Goal: Task Accomplishment & Management: Use online tool/utility

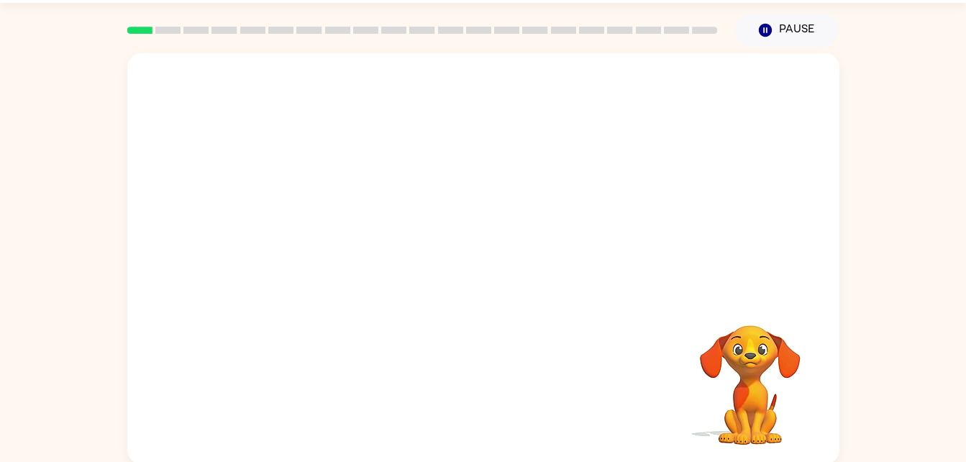
scroll to position [44, 0]
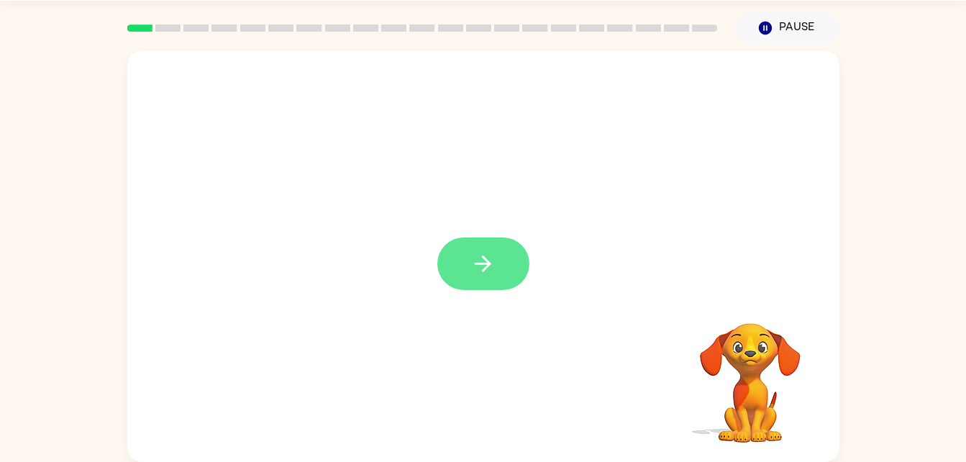
click at [468, 250] on button "button" at bounding box center [483, 263] width 92 height 53
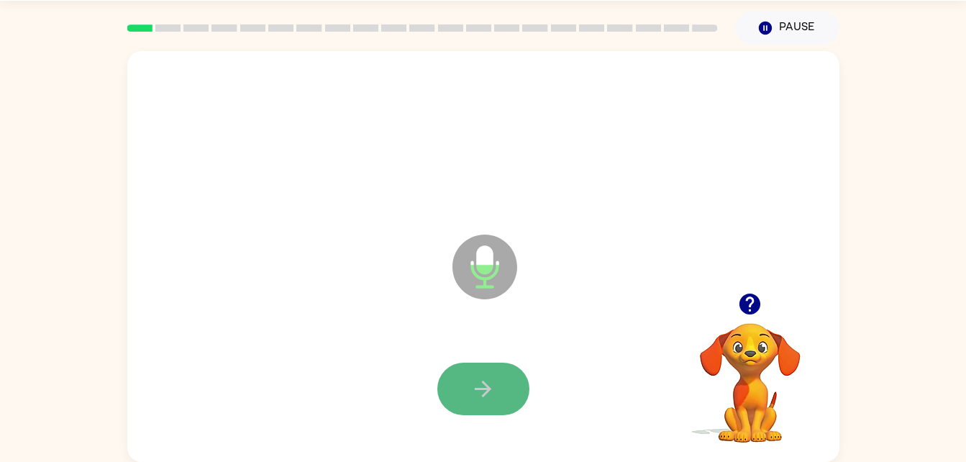
click at [472, 391] on icon "button" at bounding box center [483, 388] width 25 height 25
drag, startPoint x: 478, startPoint y: 389, endPoint x: 452, endPoint y: 391, distance: 26.7
click at [452, 391] on button "button" at bounding box center [483, 389] width 92 height 53
drag, startPoint x: 484, startPoint y: 384, endPoint x: 466, endPoint y: 384, distance: 17.3
click at [466, 384] on button "button" at bounding box center [483, 389] width 92 height 53
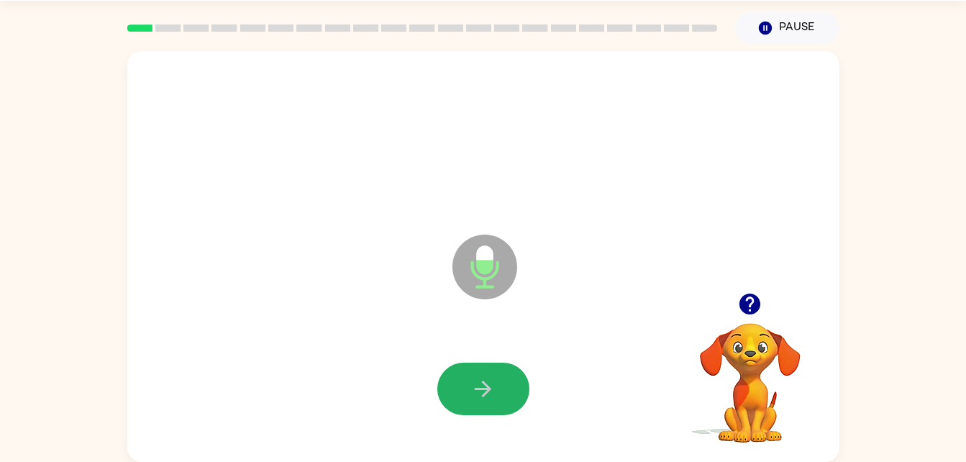
click at [466, 384] on button "button" at bounding box center [483, 389] width 92 height 53
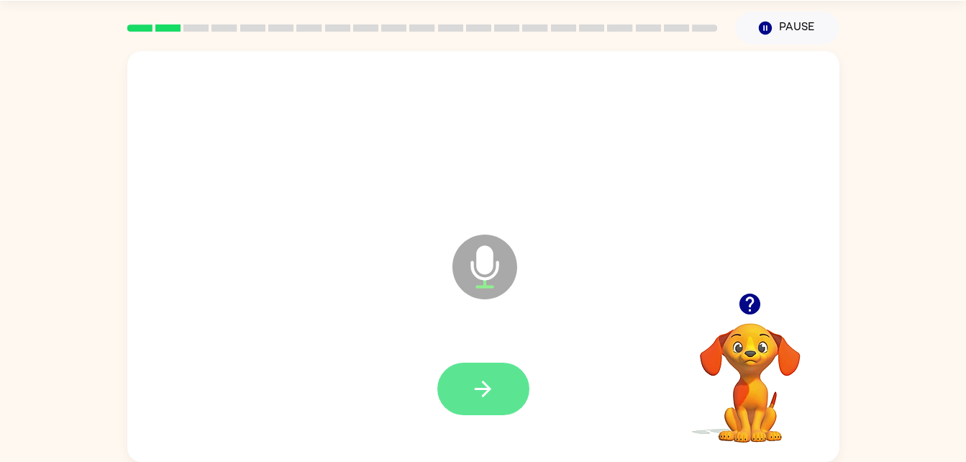
drag, startPoint x: 466, startPoint y: 384, endPoint x: 456, endPoint y: 401, distance: 20.0
click at [456, 401] on button "button" at bounding box center [483, 389] width 92 height 53
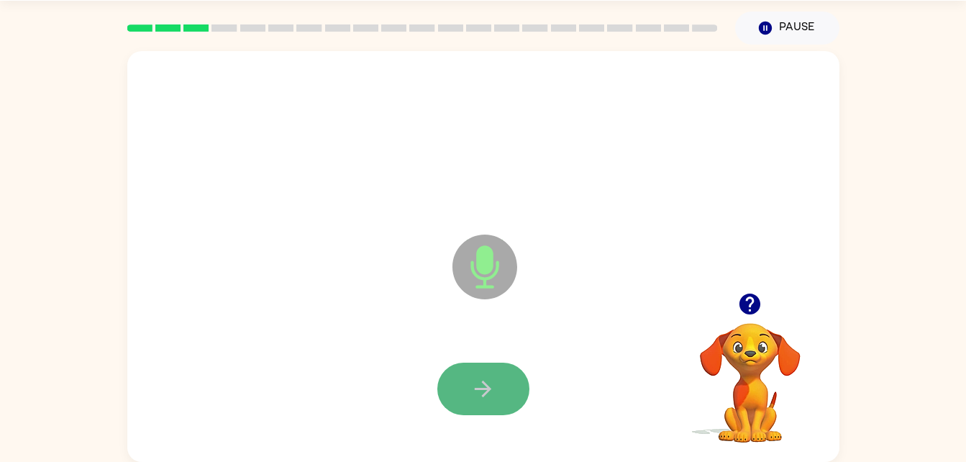
drag, startPoint x: 456, startPoint y: 401, endPoint x: 445, endPoint y: 394, distance: 13.6
click at [445, 394] on button "button" at bounding box center [483, 389] width 92 height 53
click at [476, 377] on icon "button" at bounding box center [483, 388] width 25 height 25
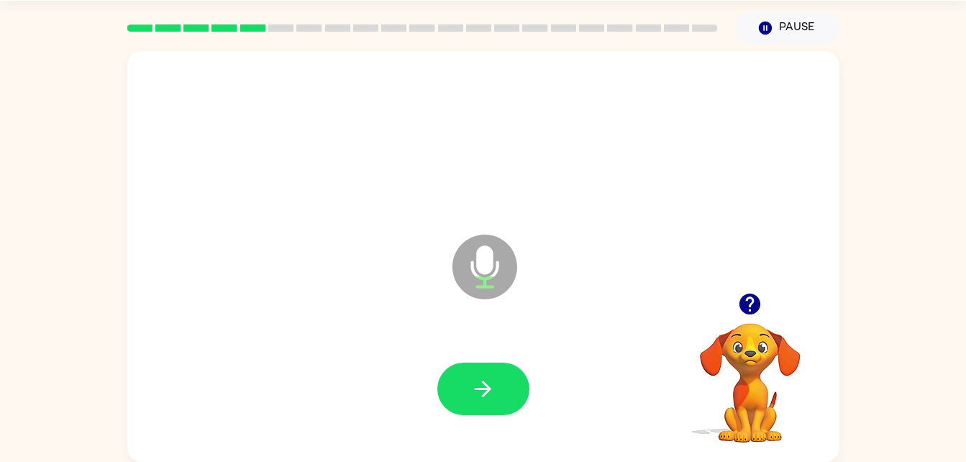
click at [476, 377] on icon "button" at bounding box center [483, 388] width 25 height 25
drag, startPoint x: 476, startPoint y: 377, endPoint x: 452, endPoint y: 406, distance: 37.8
click at [452, 406] on button "button" at bounding box center [483, 389] width 92 height 53
click at [476, 398] on icon "button" at bounding box center [483, 388] width 25 height 25
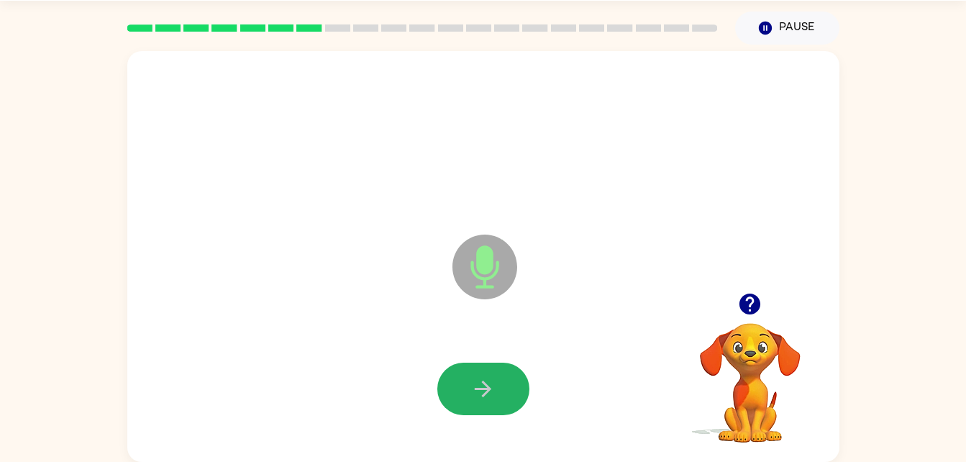
click at [476, 398] on icon "button" at bounding box center [483, 388] width 25 height 25
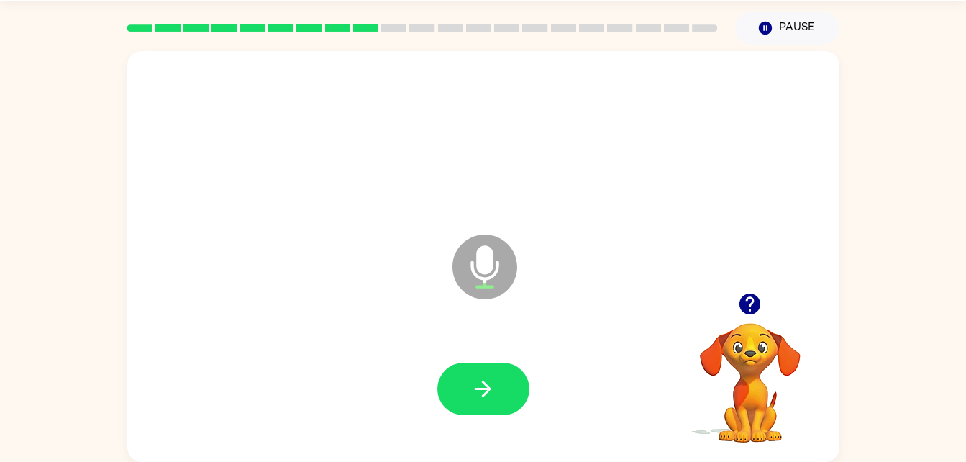
click at [476, 398] on icon "button" at bounding box center [483, 388] width 25 height 25
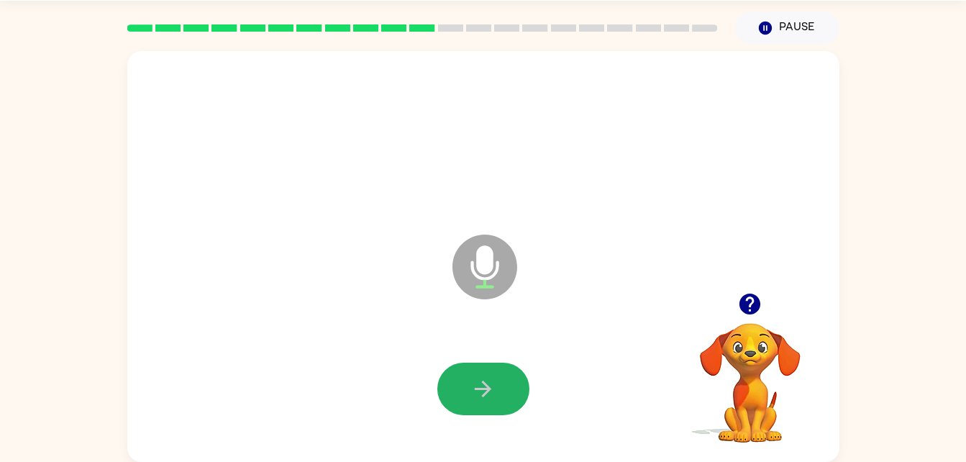
click at [476, 398] on icon "button" at bounding box center [483, 388] width 25 height 25
drag, startPoint x: 476, startPoint y: 398, endPoint x: 452, endPoint y: 386, distance: 27.4
click at [452, 386] on button "button" at bounding box center [483, 389] width 92 height 53
click at [448, 391] on button "button" at bounding box center [483, 389] width 92 height 53
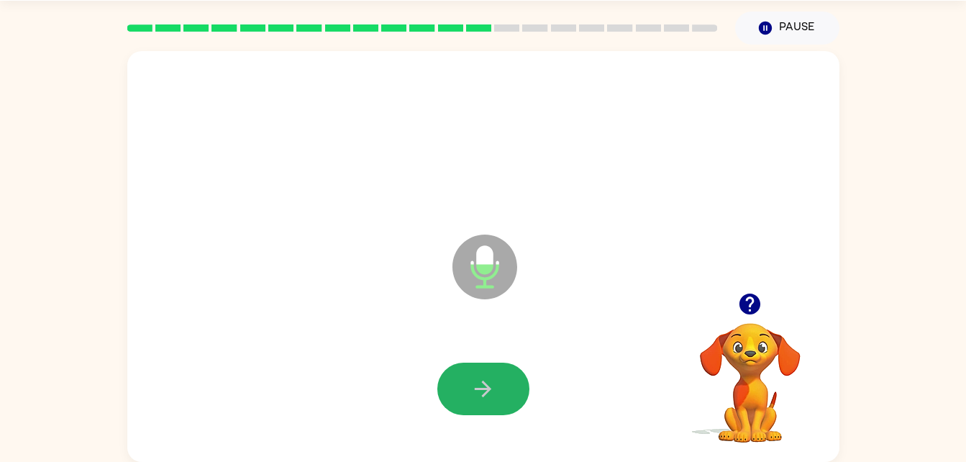
click at [448, 391] on button "button" at bounding box center [483, 389] width 92 height 53
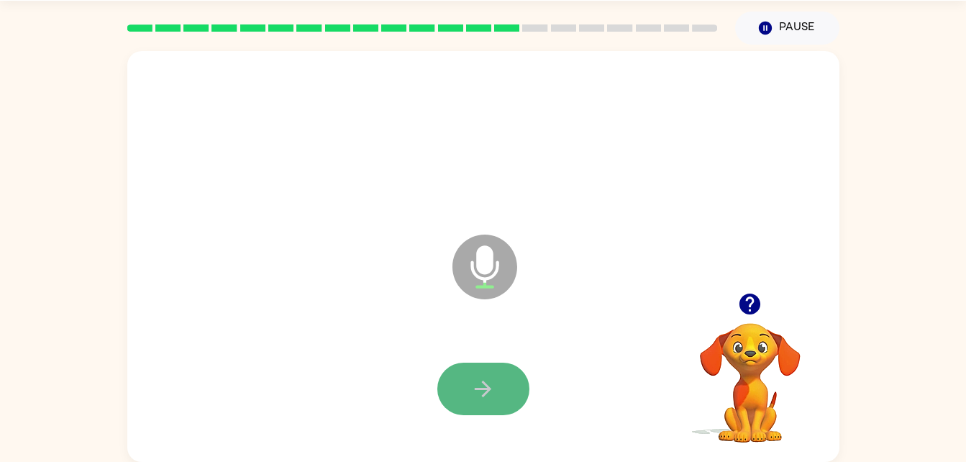
drag, startPoint x: 448, startPoint y: 391, endPoint x: 453, endPoint y: 407, distance: 16.8
click at [453, 407] on button "button" at bounding box center [483, 389] width 92 height 53
click at [454, 400] on button "button" at bounding box center [483, 389] width 92 height 53
click at [479, 385] on icon "button" at bounding box center [483, 388] width 25 height 25
drag, startPoint x: 479, startPoint y: 385, endPoint x: 468, endPoint y: 397, distance: 16.8
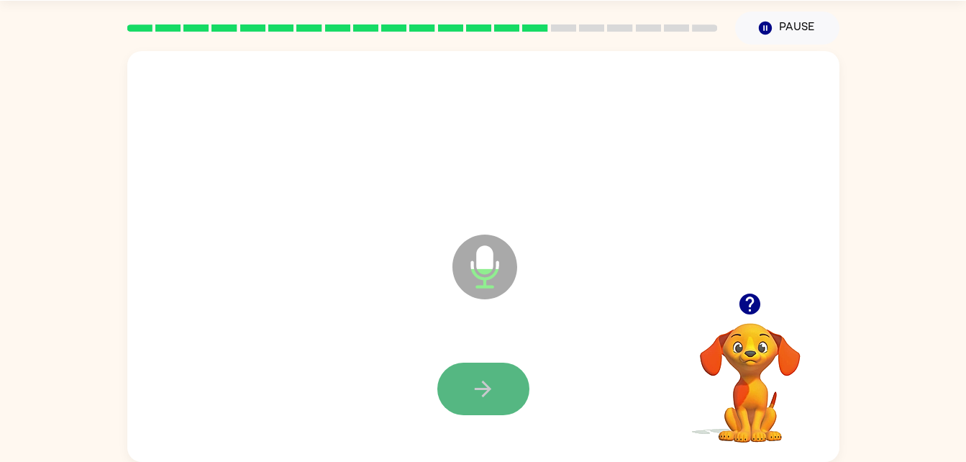
click at [468, 397] on button "button" at bounding box center [483, 389] width 92 height 53
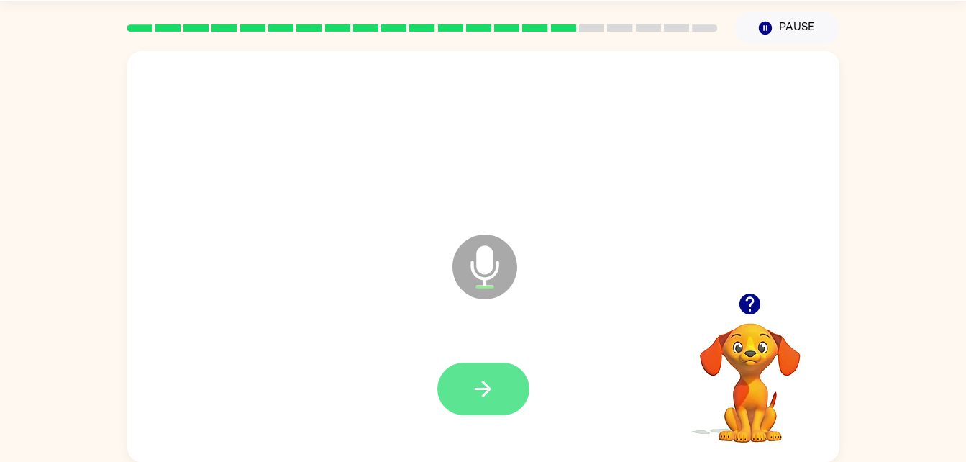
click at [477, 401] on icon "button" at bounding box center [483, 388] width 25 height 25
click at [496, 401] on button "button" at bounding box center [483, 389] width 92 height 53
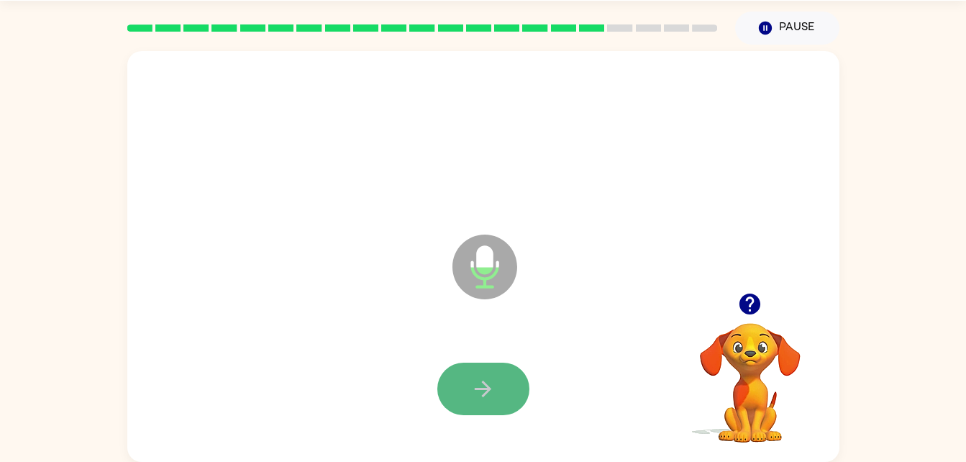
click at [462, 393] on button "button" at bounding box center [483, 389] width 92 height 53
click at [470, 389] on button "button" at bounding box center [483, 389] width 92 height 53
click at [756, 298] on icon "button" at bounding box center [750, 304] width 21 height 21
click at [471, 379] on icon "button" at bounding box center [483, 388] width 25 height 25
click at [494, 389] on icon "button" at bounding box center [483, 388] width 25 height 25
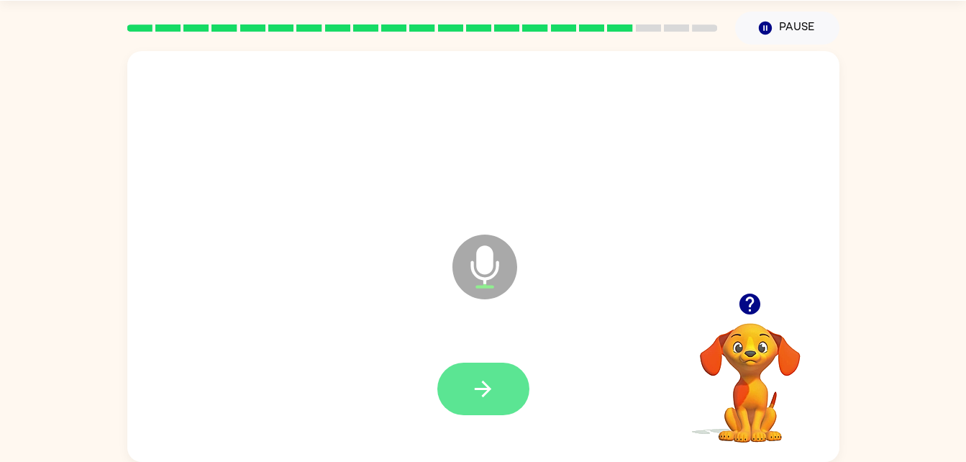
click at [474, 380] on icon "button" at bounding box center [483, 388] width 25 height 25
click at [482, 386] on icon "button" at bounding box center [483, 388] width 25 height 25
click at [488, 394] on icon "button" at bounding box center [483, 388] width 25 height 25
click at [470, 375] on button "button" at bounding box center [483, 389] width 92 height 53
click at [761, 301] on icon "button" at bounding box center [750, 303] width 25 height 25
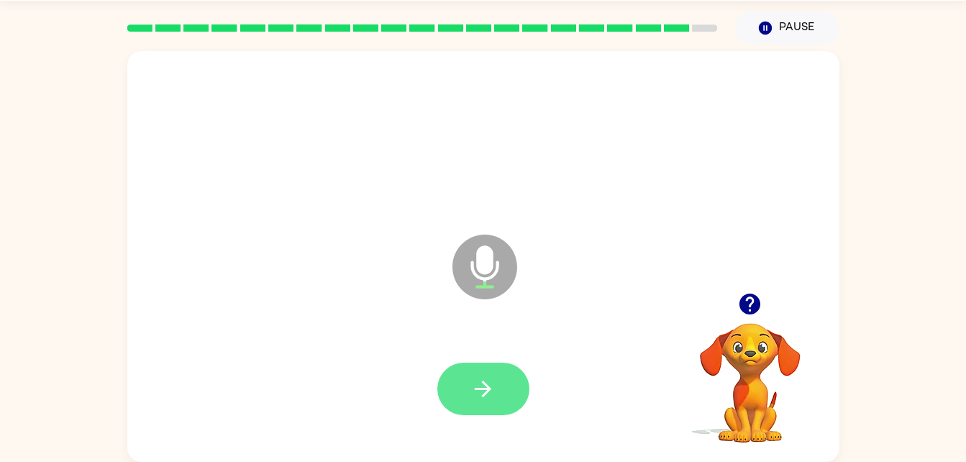
click at [502, 389] on button "button" at bounding box center [483, 389] width 92 height 53
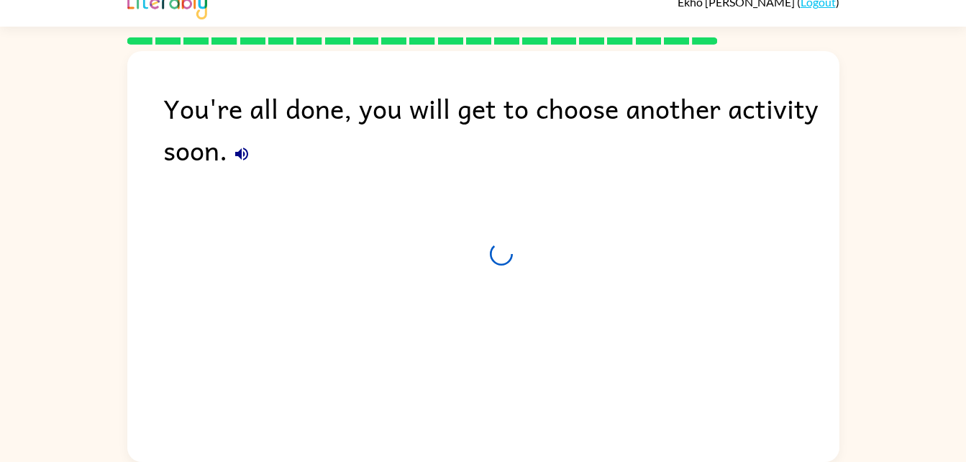
scroll to position [18, 0]
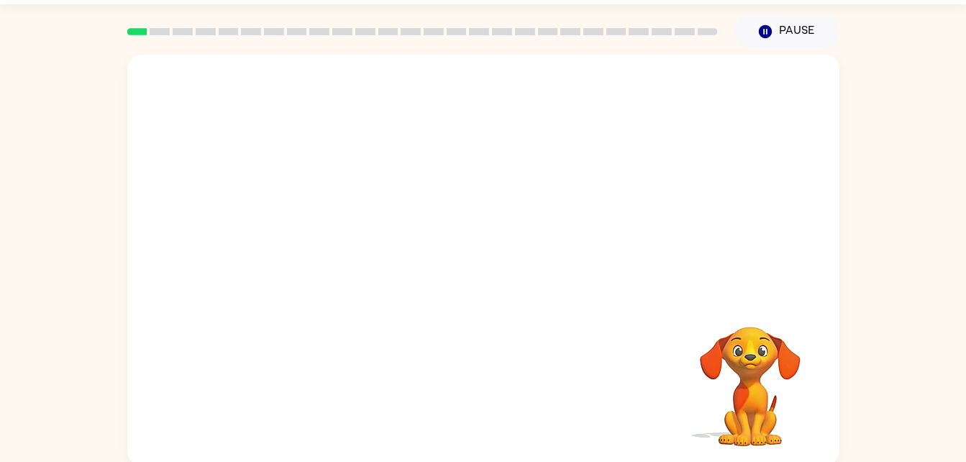
scroll to position [44, 0]
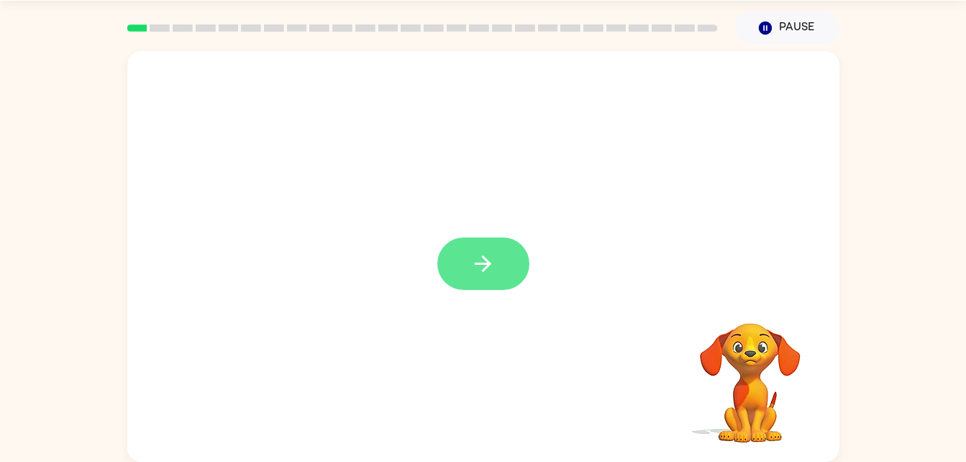
click at [471, 258] on icon "button" at bounding box center [483, 263] width 25 height 25
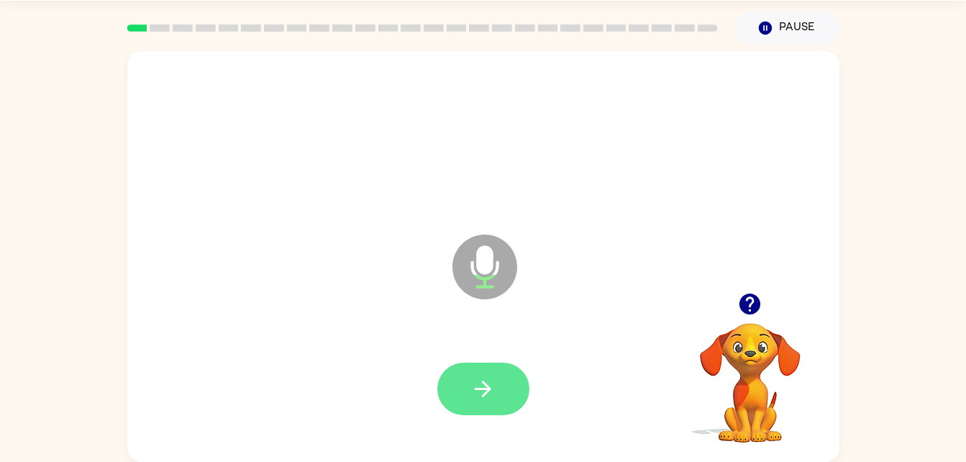
click at [489, 376] on icon "button" at bounding box center [483, 388] width 25 height 25
click at [469, 390] on button "button" at bounding box center [483, 389] width 92 height 53
click at [482, 382] on icon "button" at bounding box center [483, 389] width 17 height 17
click at [463, 371] on button "button" at bounding box center [483, 389] width 92 height 53
click at [474, 392] on icon "button" at bounding box center [483, 388] width 25 height 25
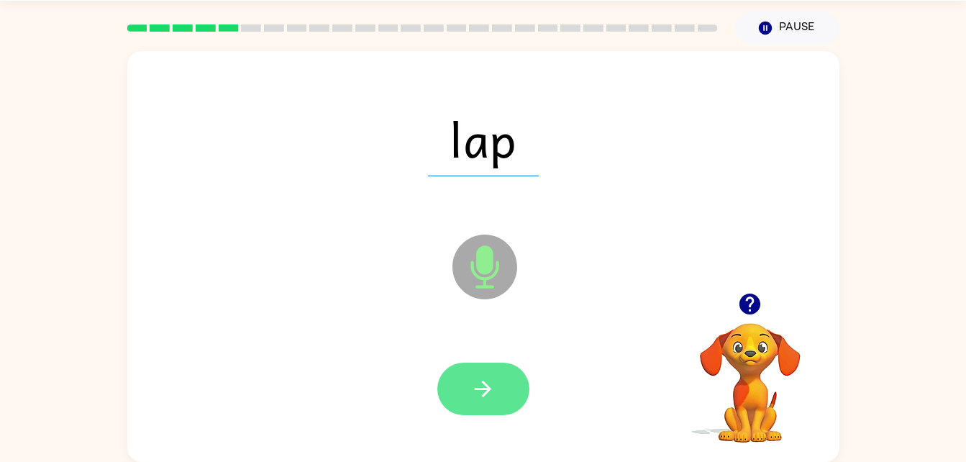
click at [490, 391] on icon "button" at bounding box center [483, 388] width 25 height 25
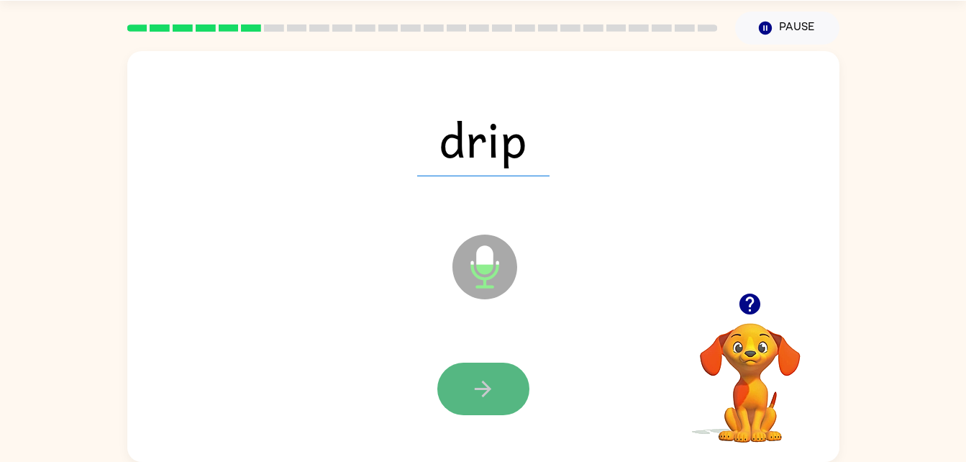
click at [489, 394] on icon "button" at bounding box center [483, 388] width 25 height 25
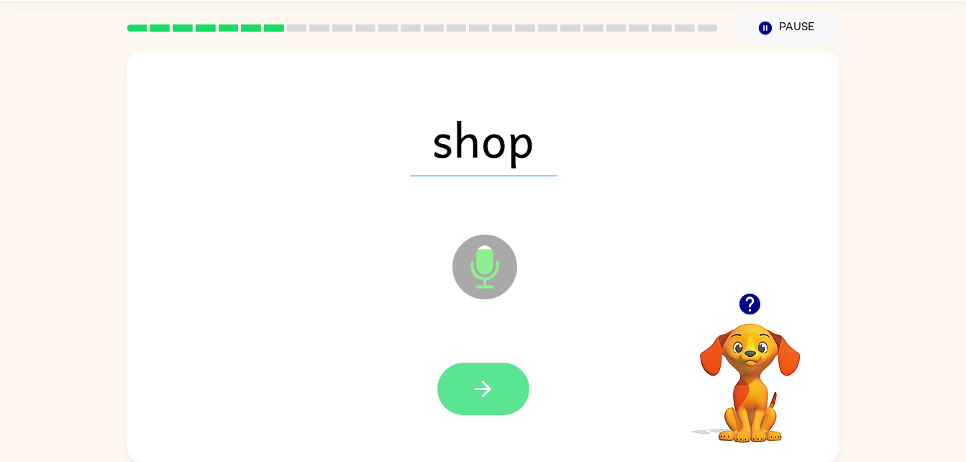
click at [480, 394] on icon "button" at bounding box center [483, 388] width 25 height 25
click at [499, 380] on button "button" at bounding box center [483, 389] width 92 height 53
click at [472, 405] on button "button" at bounding box center [483, 389] width 92 height 53
click at [489, 413] on button "button" at bounding box center [483, 389] width 92 height 53
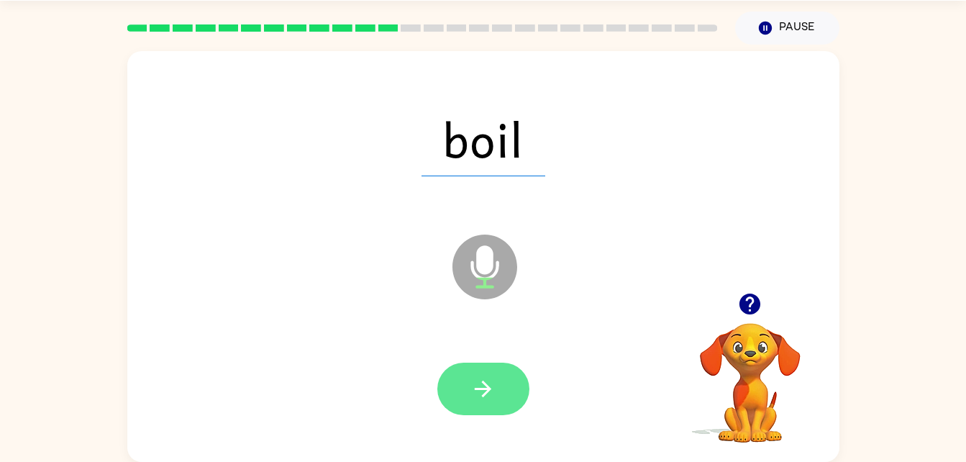
click at [489, 369] on button "button" at bounding box center [483, 389] width 92 height 53
click at [479, 392] on icon "button" at bounding box center [483, 388] width 25 height 25
click at [494, 398] on icon "button" at bounding box center [483, 388] width 25 height 25
click at [484, 384] on icon "button" at bounding box center [483, 389] width 17 height 17
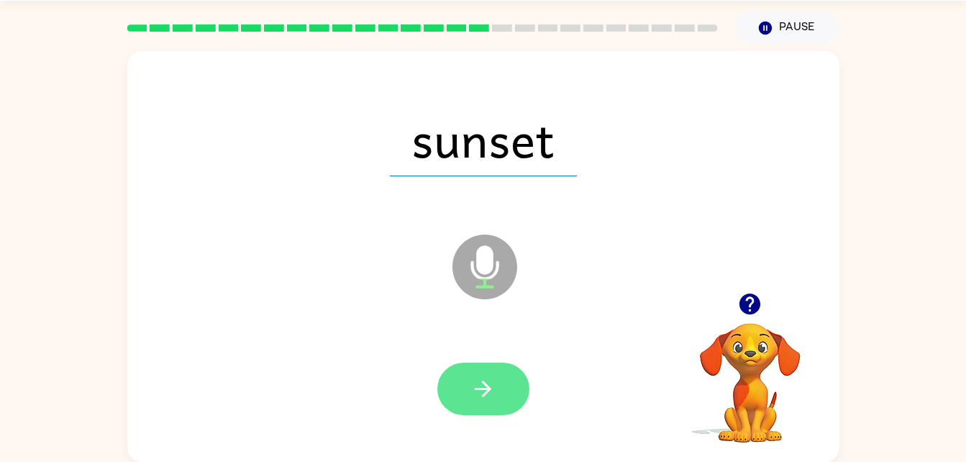
click at [475, 389] on icon "button" at bounding box center [483, 389] width 17 height 17
click at [481, 380] on icon "button" at bounding box center [483, 388] width 25 height 25
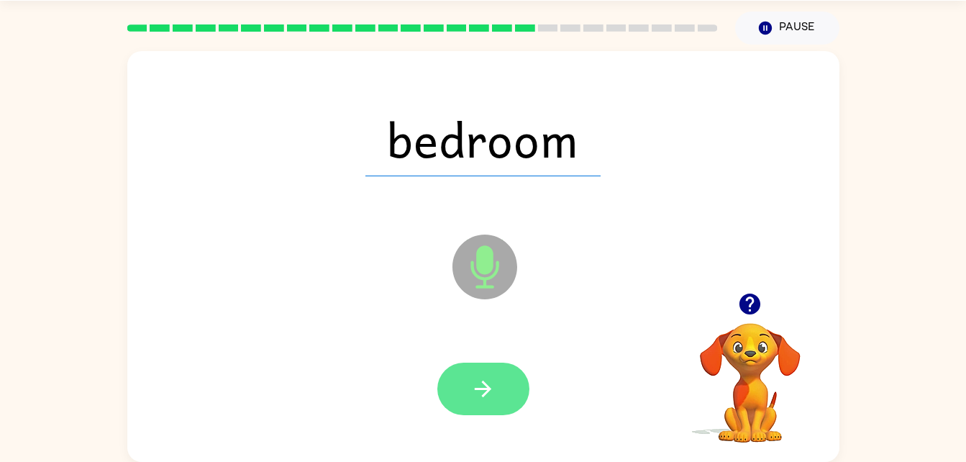
click at [478, 386] on icon "button" at bounding box center [483, 388] width 25 height 25
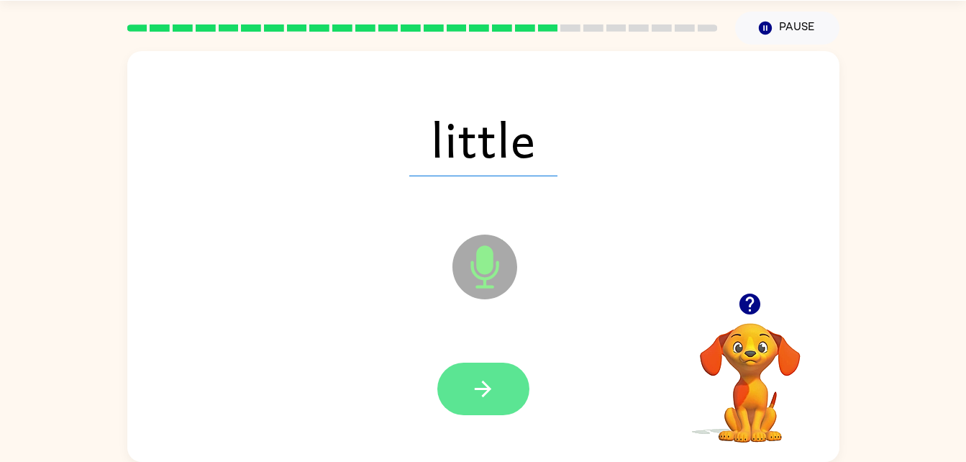
click at [475, 387] on icon "button" at bounding box center [483, 388] width 25 height 25
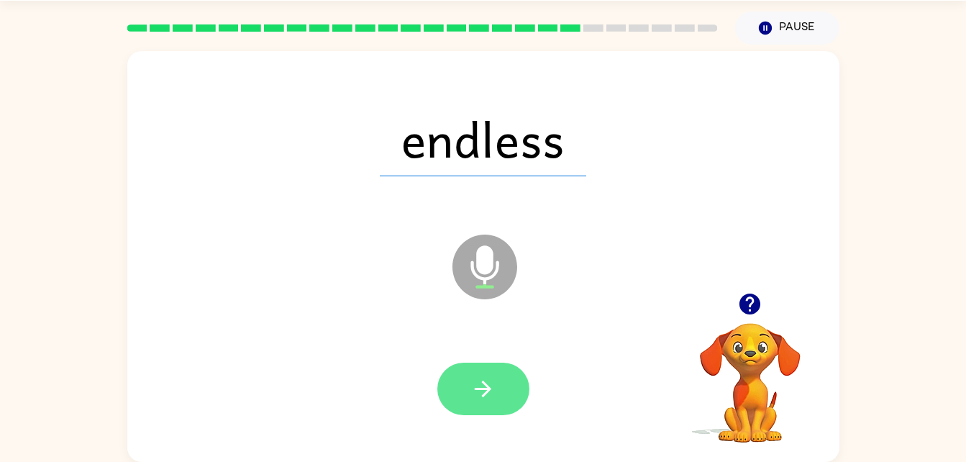
click at [468, 371] on button "button" at bounding box center [483, 389] width 92 height 53
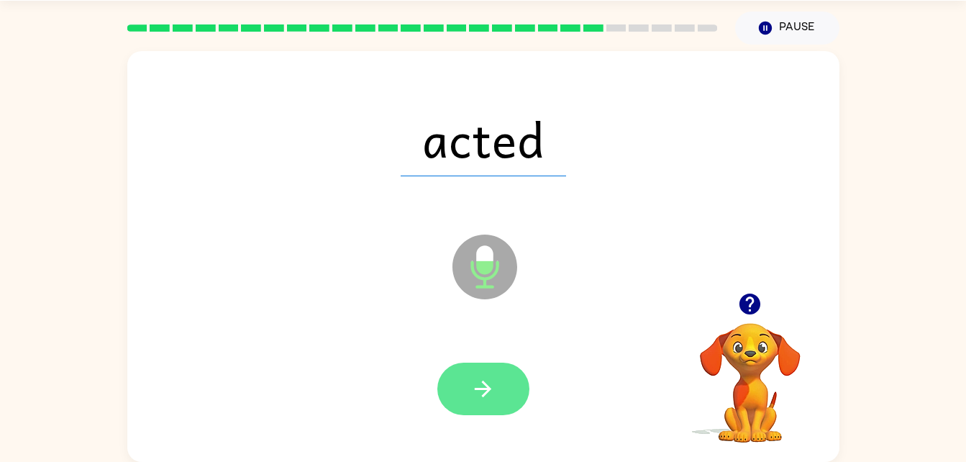
click at [473, 389] on icon "button" at bounding box center [483, 388] width 25 height 25
click at [479, 395] on icon "button" at bounding box center [483, 388] width 25 height 25
click at [454, 396] on button "button" at bounding box center [483, 389] width 92 height 53
click at [480, 396] on icon "button" at bounding box center [483, 388] width 25 height 25
click at [483, 393] on icon "button" at bounding box center [483, 388] width 25 height 25
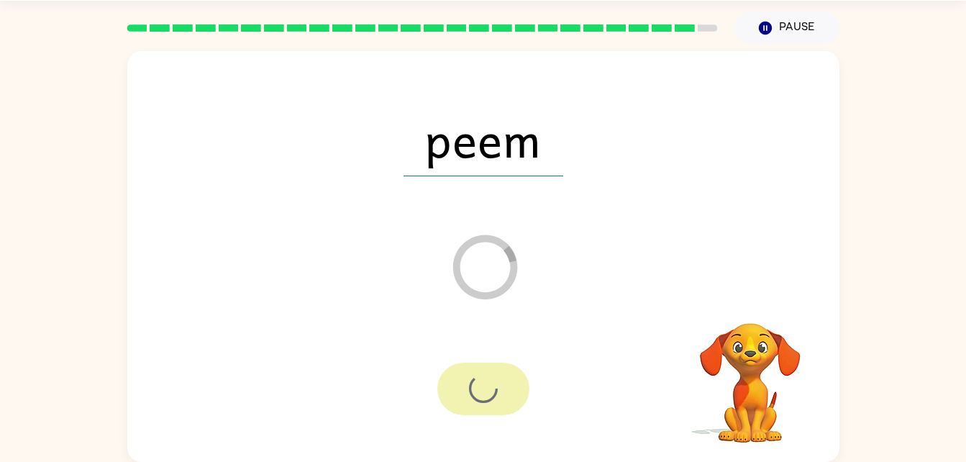
scroll to position [18, 0]
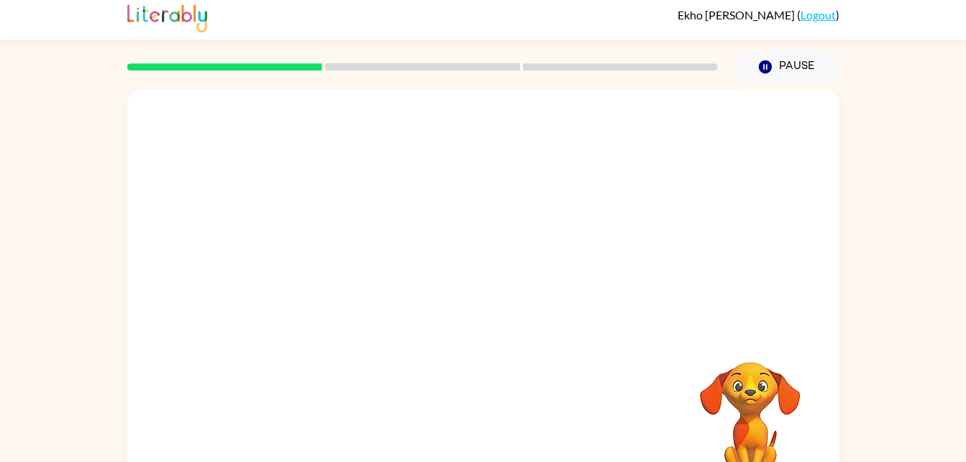
scroll to position [44, 0]
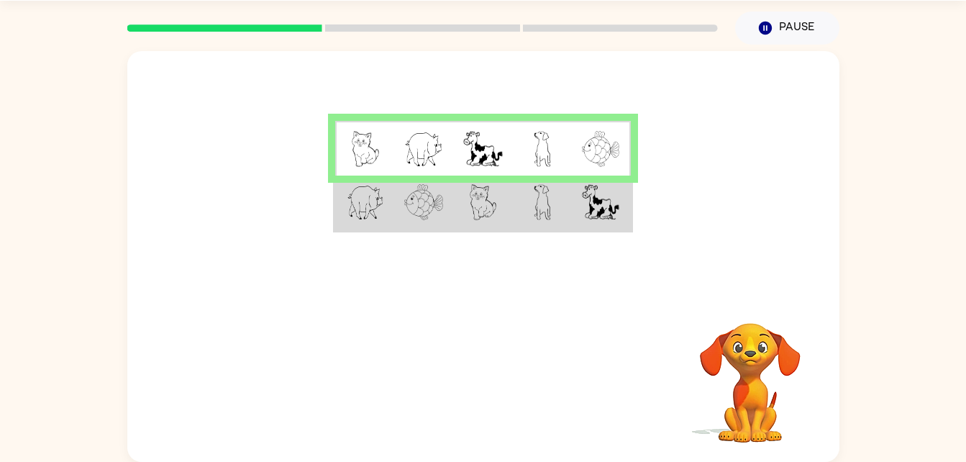
click at [394, 219] on td at bounding box center [423, 203] width 59 height 55
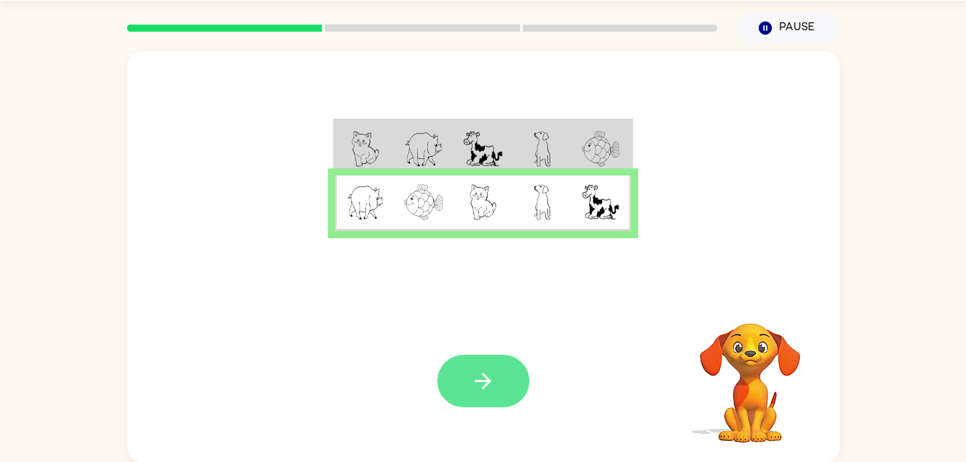
click at [487, 382] on icon "button" at bounding box center [483, 381] width 17 height 17
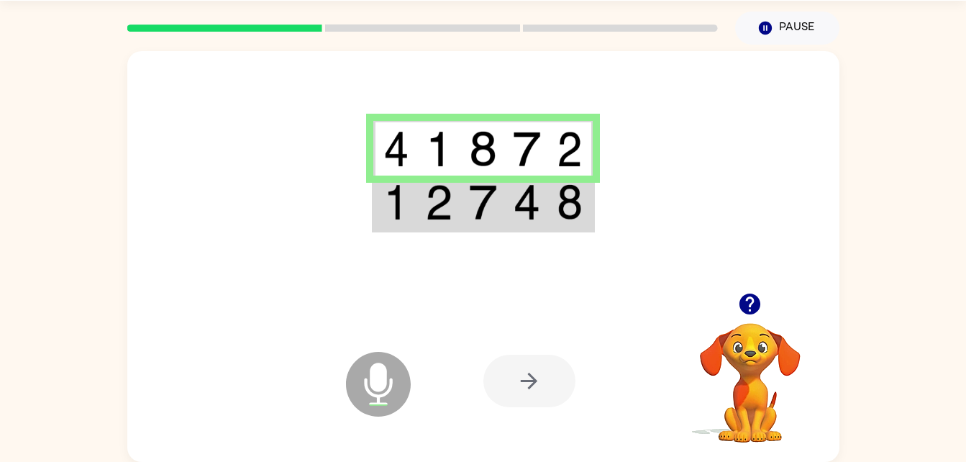
click at [390, 197] on img at bounding box center [397, 202] width 26 height 36
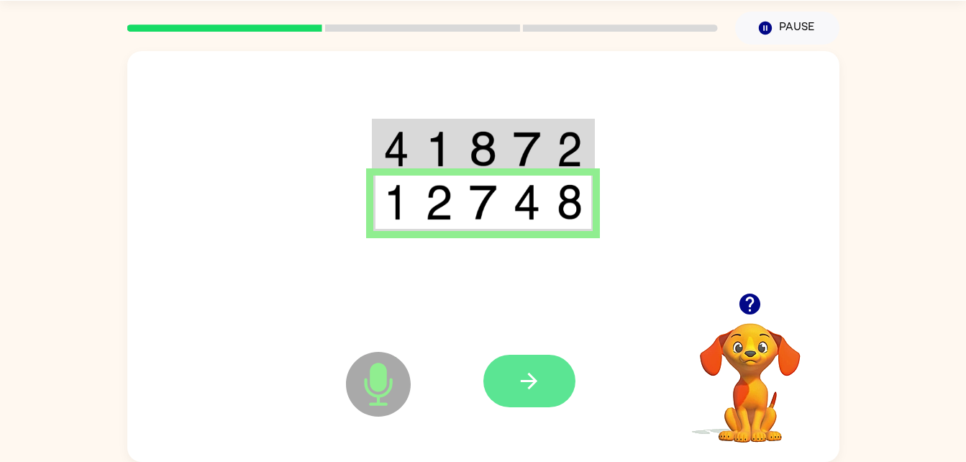
click at [531, 365] on button "button" at bounding box center [530, 381] width 92 height 53
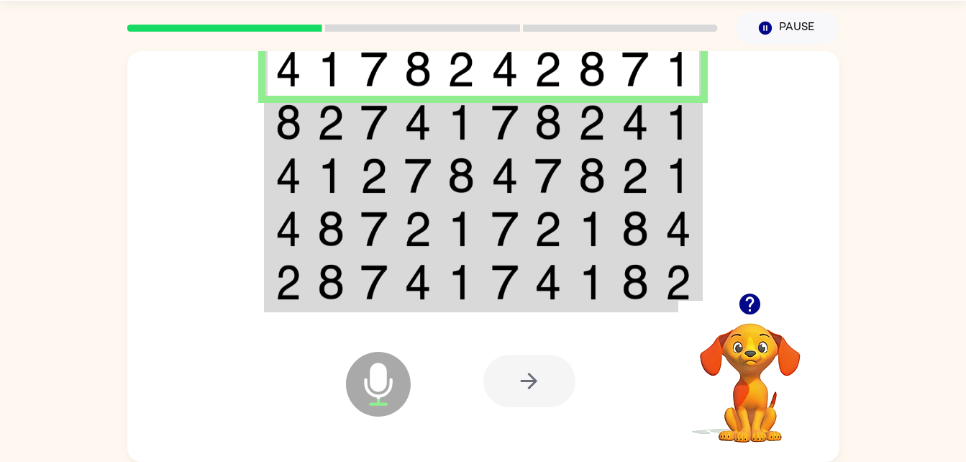
click at [292, 122] on img at bounding box center [289, 122] width 26 height 36
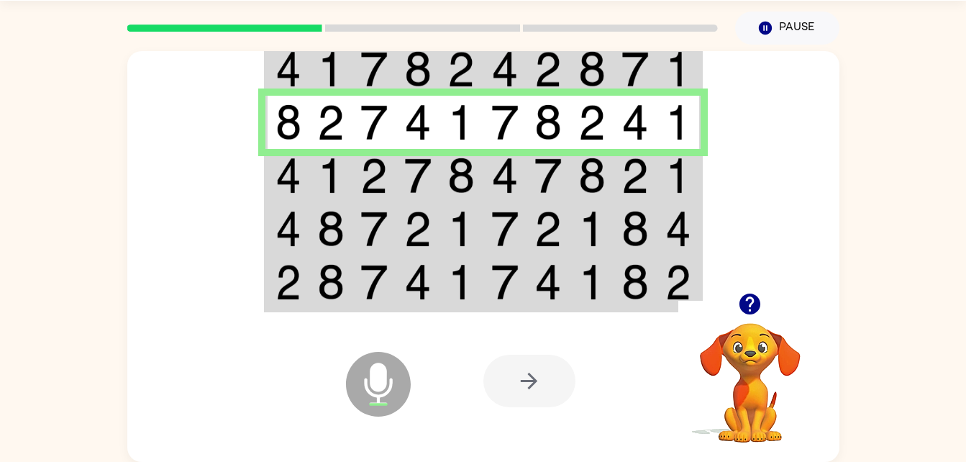
click at [289, 178] on img at bounding box center [289, 176] width 26 height 36
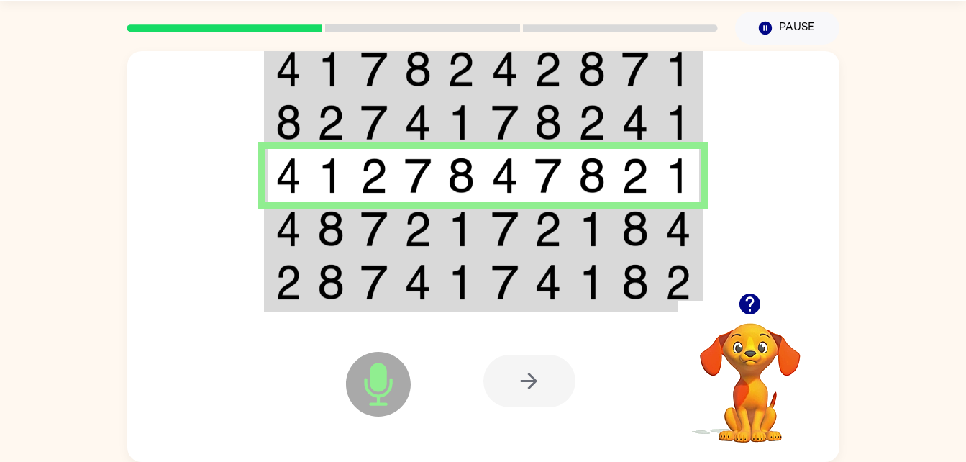
click at [530, 181] on td at bounding box center [549, 175] width 44 height 53
click at [295, 218] on img at bounding box center [289, 229] width 26 height 36
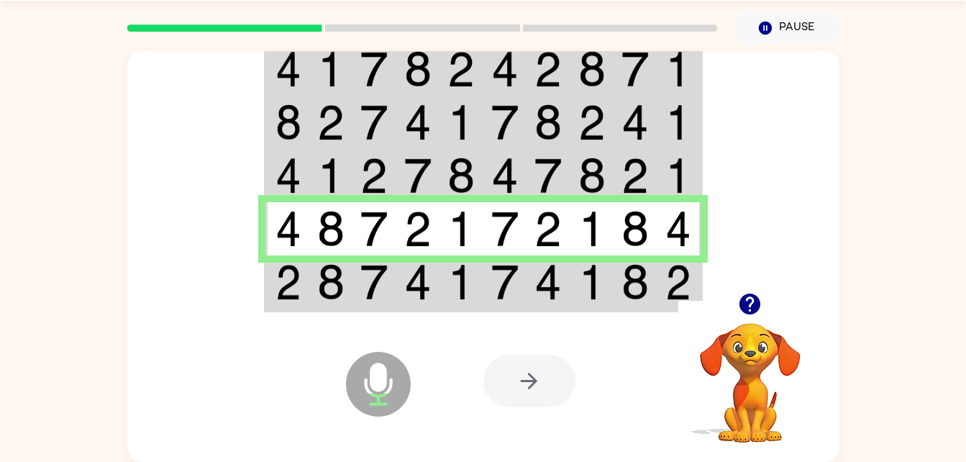
click at [290, 295] on img at bounding box center [289, 282] width 26 height 36
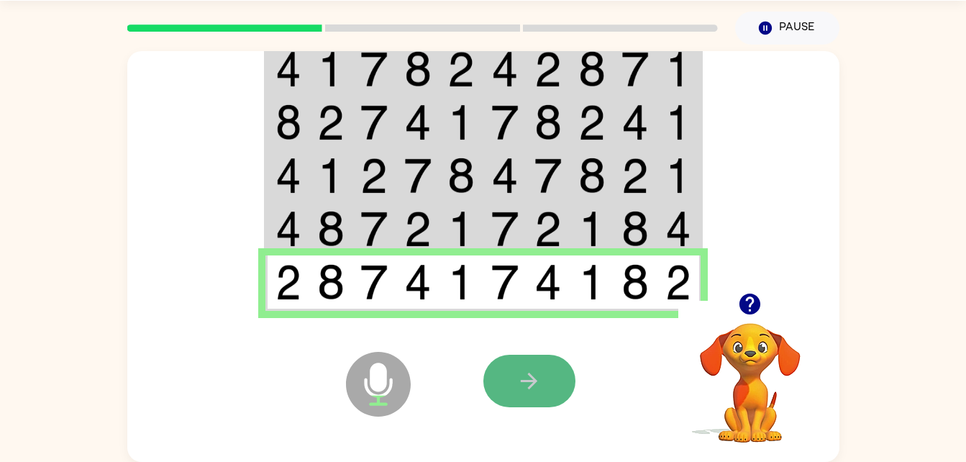
click at [507, 373] on button "button" at bounding box center [530, 381] width 92 height 53
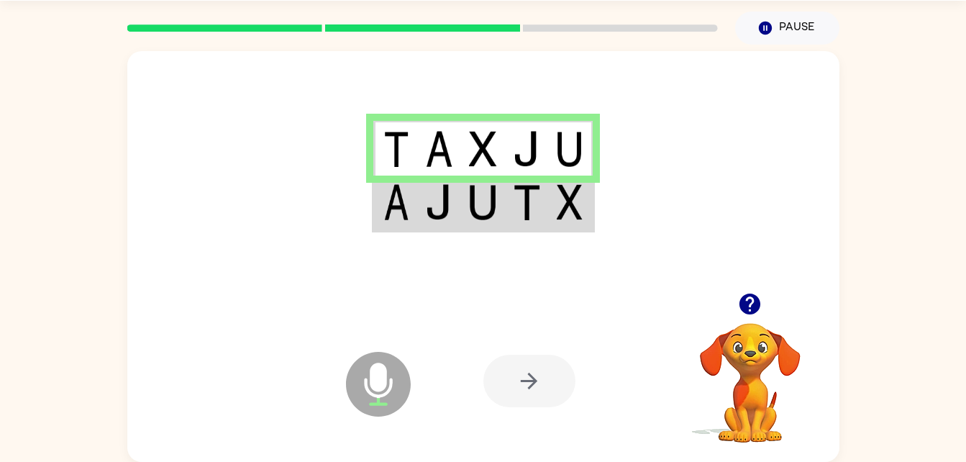
click at [385, 218] on img at bounding box center [397, 202] width 26 height 36
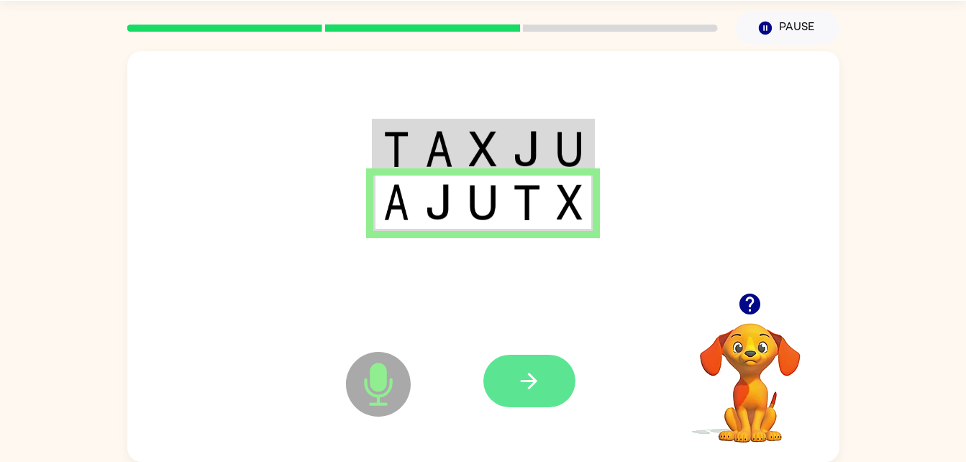
click at [553, 394] on button "button" at bounding box center [530, 381] width 92 height 53
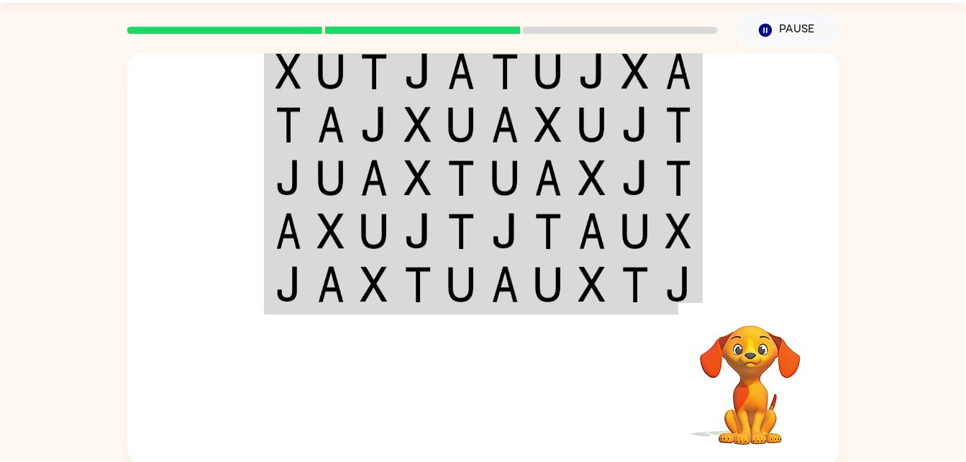
scroll to position [42, 0]
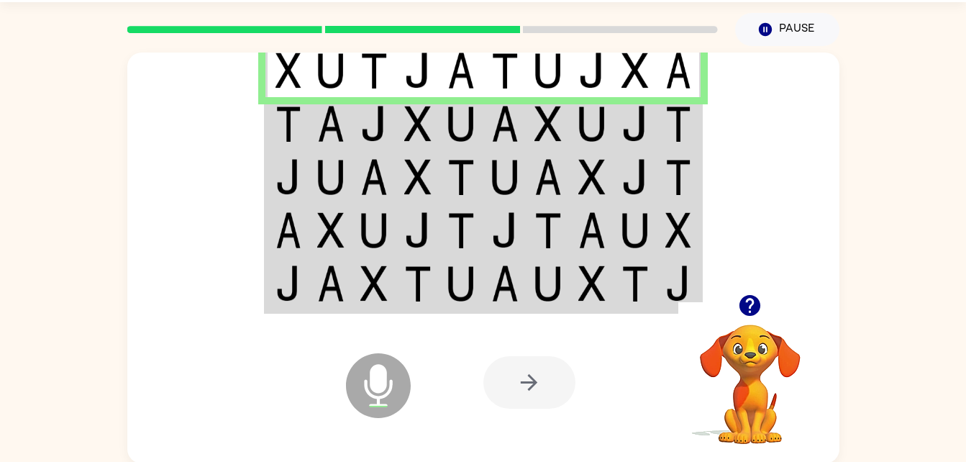
click at [322, 112] on img at bounding box center [330, 124] width 27 height 36
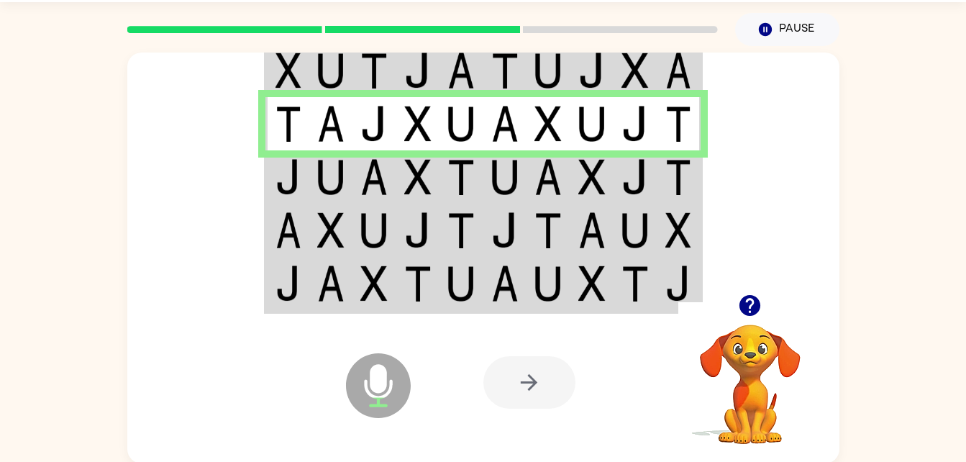
click at [318, 158] on td at bounding box center [331, 176] width 44 height 53
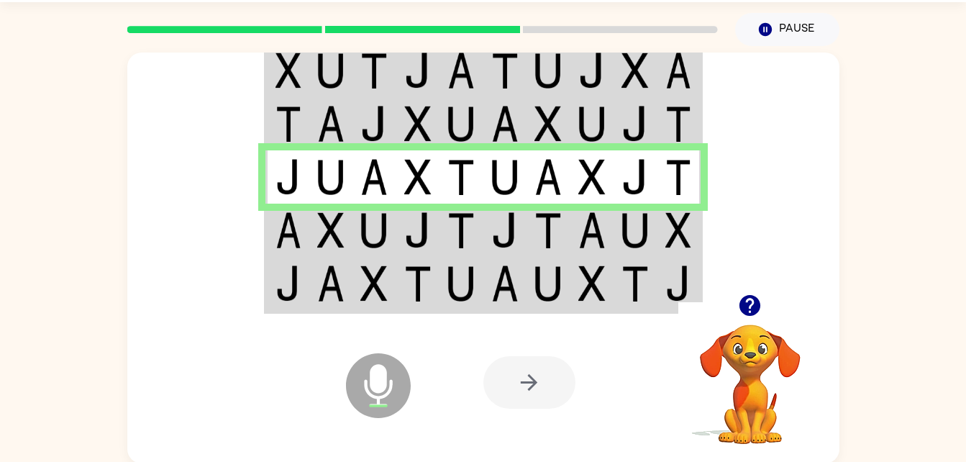
click at [353, 237] on td at bounding box center [375, 230] width 44 height 53
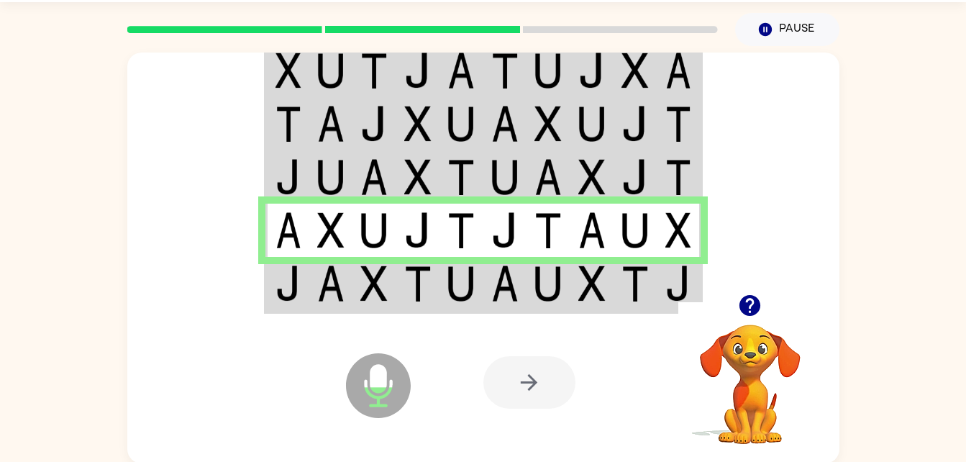
click at [530, 381] on div at bounding box center [530, 382] width 92 height 53
click at [308, 281] on td at bounding box center [288, 284] width 44 height 55
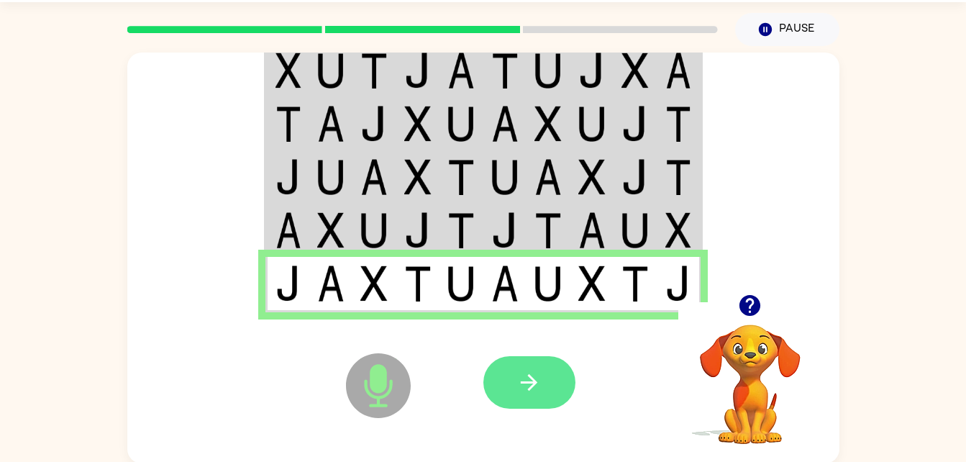
click at [548, 382] on button "button" at bounding box center [530, 382] width 92 height 53
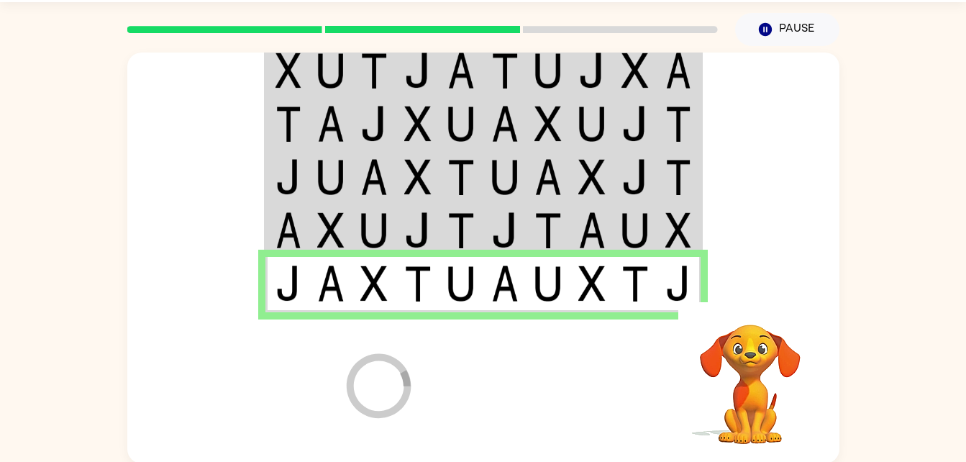
scroll to position [18, 0]
